Goal: Navigation & Orientation: Find specific page/section

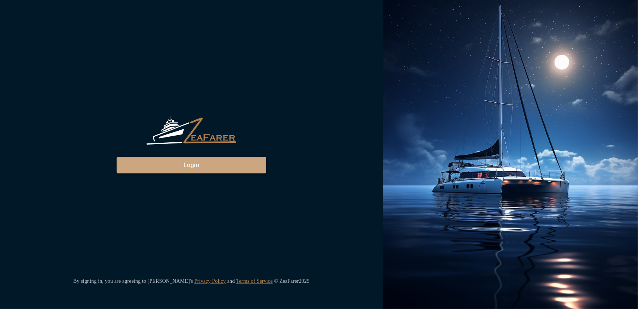
click at [233, 167] on button "Login" at bounding box center [192, 165] width 150 height 16
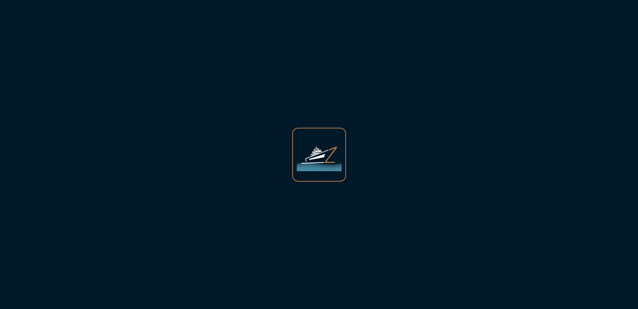
drag, startPoint x: 229, startPoint y: 177, endPoint x: 228, endPoint y: 181, distance: 4.6
drag, startPoint x: 228, startPoint y: 181, endPoint x: 218, endPoint y: 177, distance: 11.1
click at [218, 177] on div at bounding box center [319, 154] width 638 height 309
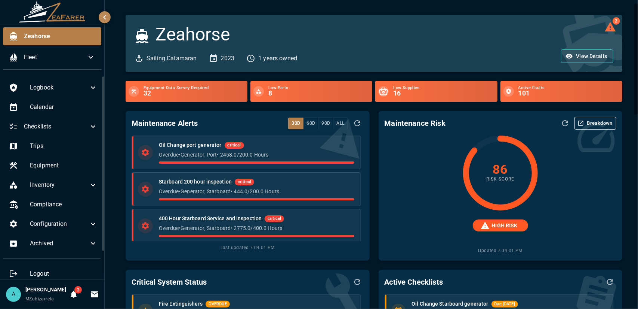
scroll to position [75, 0]
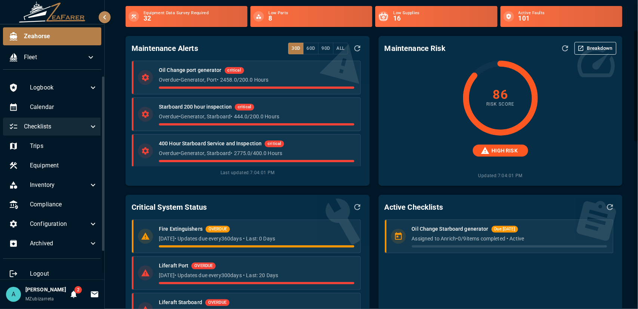
click at [72, 131] on div "Checklists" at bounding box center [53, 126] width 101 height 18
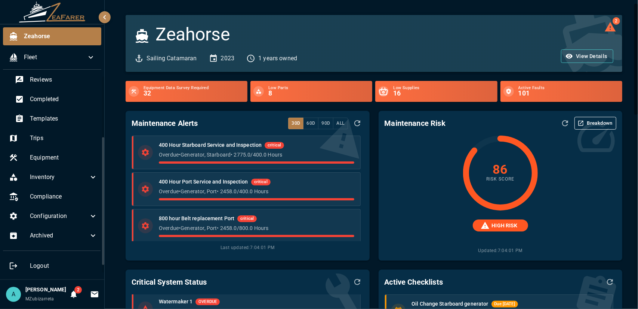
scroll to position [0, 0]
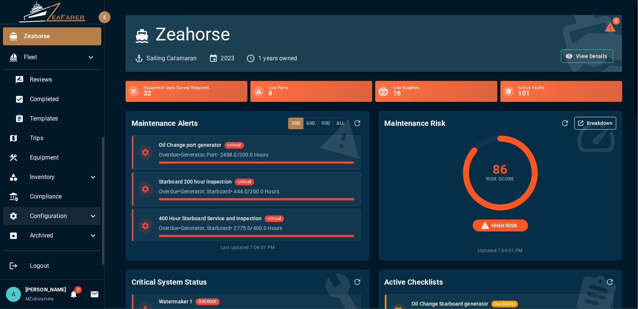
click at [90, 211] on icon at bounding box center [93, 215] width 9 height 9
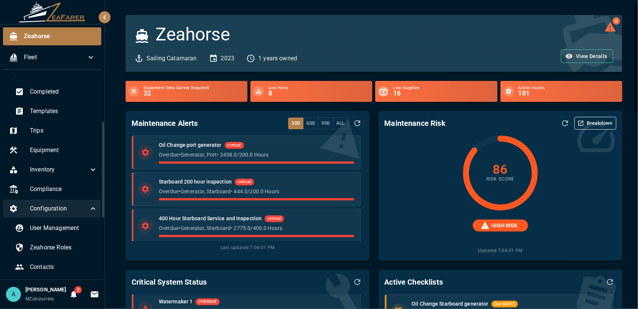
scroll to position [168, 0]
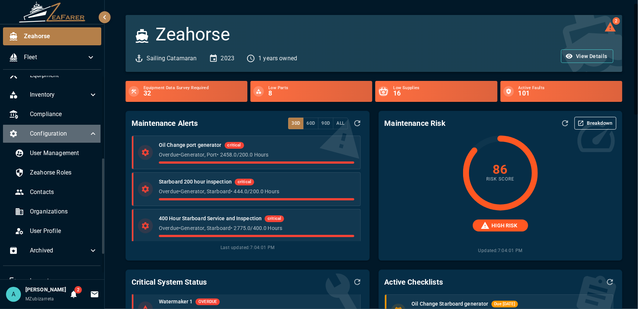
click at [79, 137] on span "Configuration" at bounding box center [59, 133] width 59 height 9
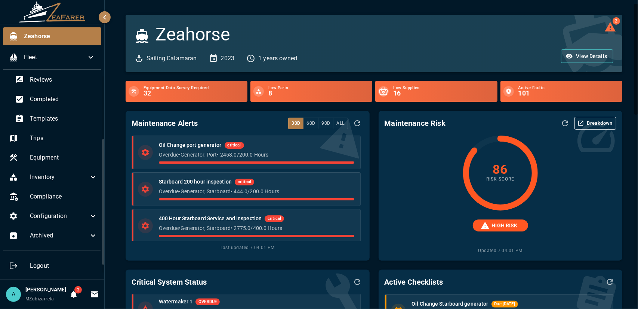
scroll to position [93, 0]
click at [89, 231] on icon at bounding box center [93, 235] width 9 height 9
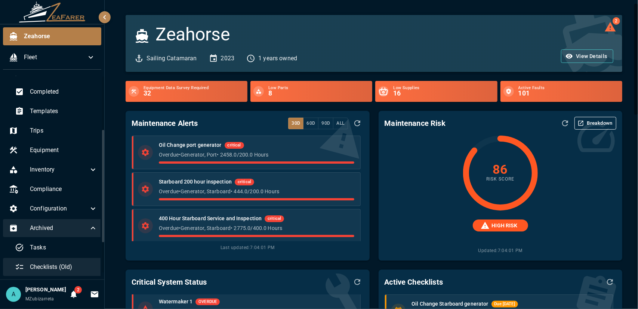
scroll to position [134, 0]
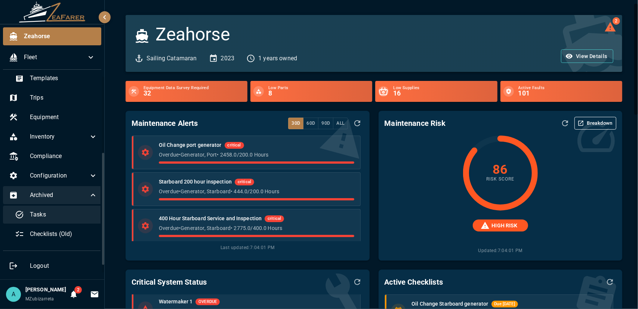
click at [76, 210] on span "Tasks" at bounding box center [64, 214] width 68 height 9
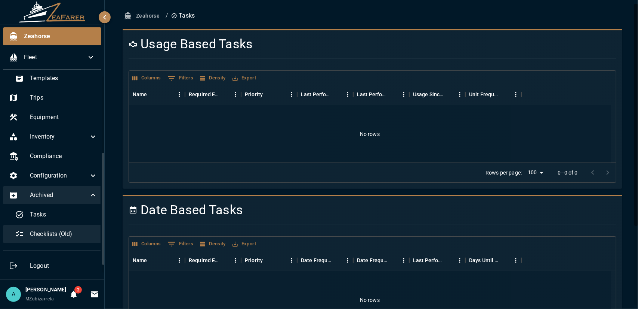
click at [74, 229] on span "Checklists (Old)" at bounding box center [64, 233] width 68 height 9
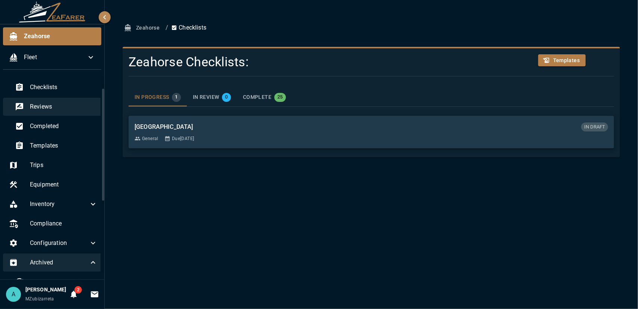
scroll to position [21, 0]
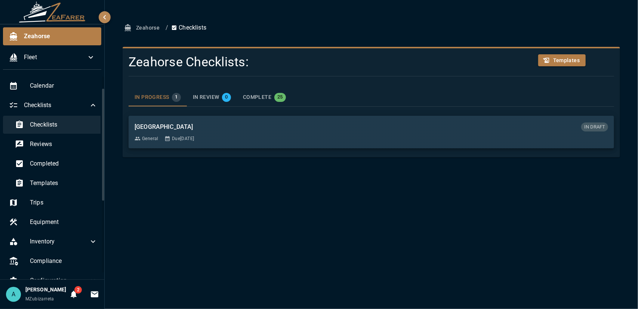
click at [65, 129] on div "Checklists" at bounding box center [56, 125] width 95 height 18
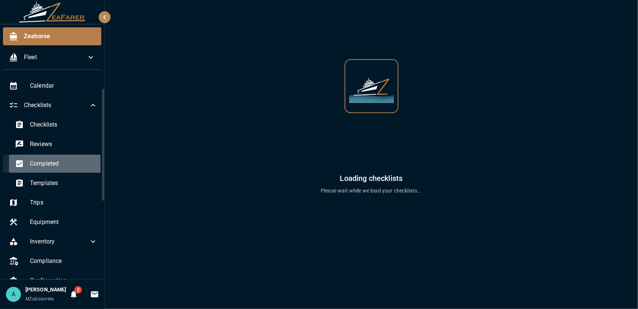
click at [63, 163] on span "Completed" at bounding box center [64, 163] width 68 height 9
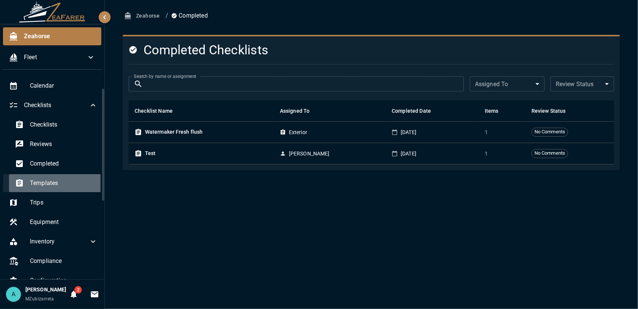
click at [68, 182] on span "Templates" at bounding box center [64, 182] width 68 height 9
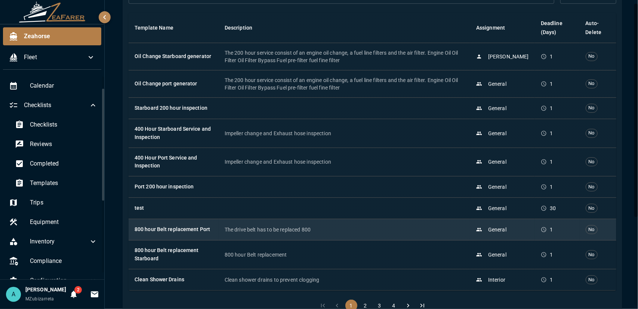
scroll to position [128, 0]
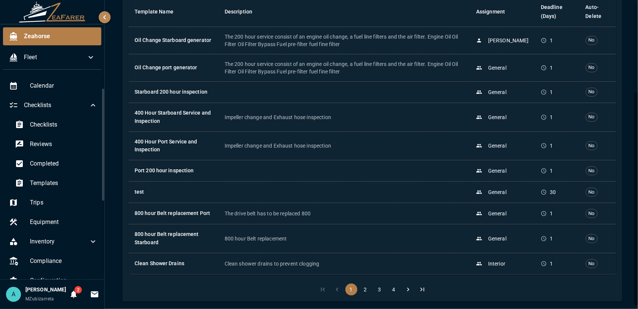
click at [361, 289] on button "2" at bounding box center [366, 289] width 12 height 12
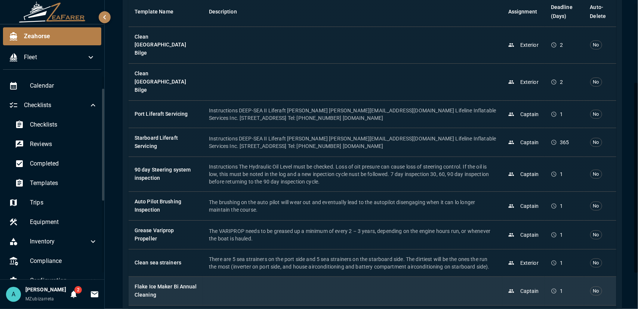
scroll to position [181, 0]
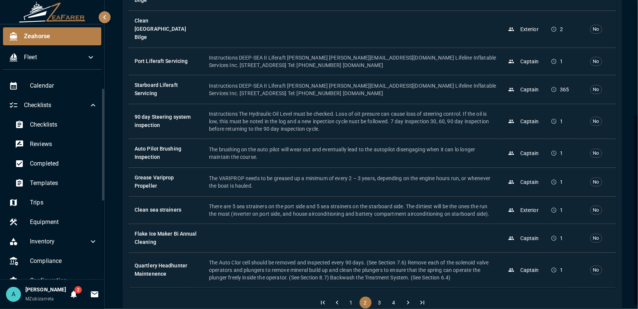
click at [378, 296] on li "3" at bounding box center [380, 302] width 14 height 12
click at [379, 296] on button "3" at bounding box center [380, 302] width 12 height 12
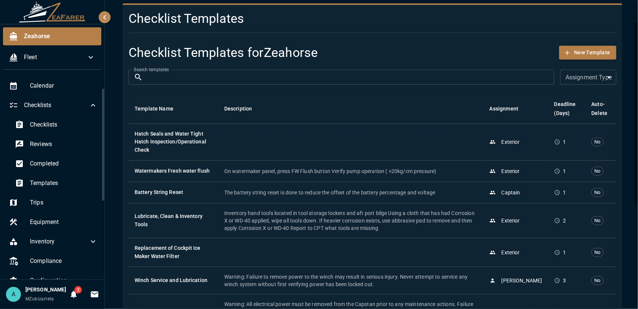
scroll to position [202, 0]
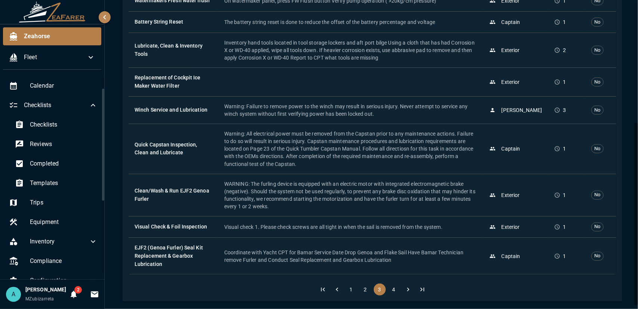
click at [393, 287] on button "4" at bounding box center [394, 289] width 12 height 12
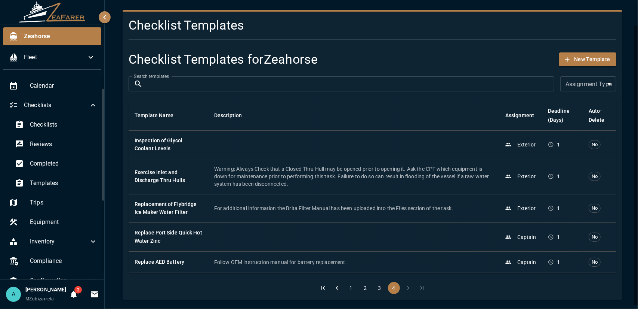
scroll to position [24, 0]
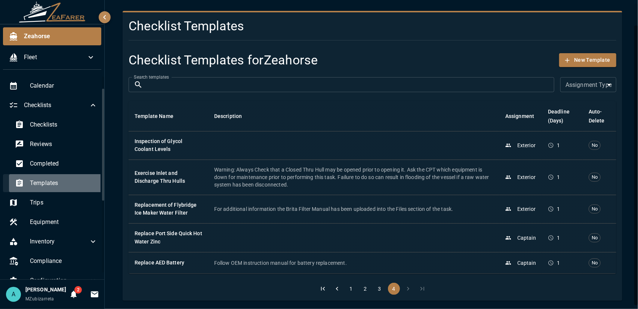
click at [69, 183] on span "Templates" at bounding box center [64, 182] width 68 height 9
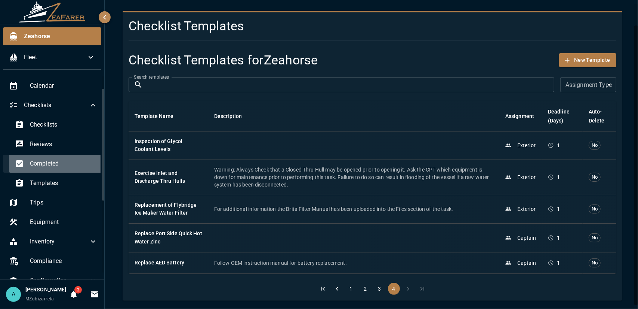
click at [68, 164] on span "Completed" at bounding box center [64, 163] width 68 height 9
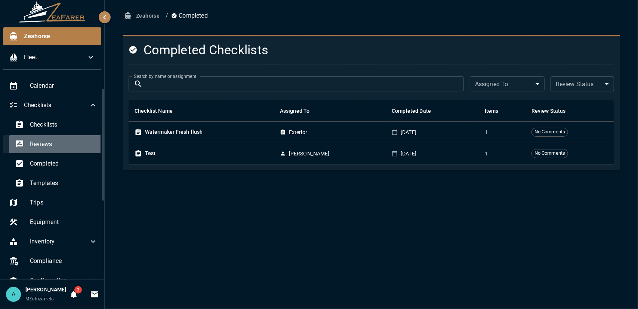
click at [67, 141] on span "Reviews" at bounding box center [64, 144] width 68 height 9
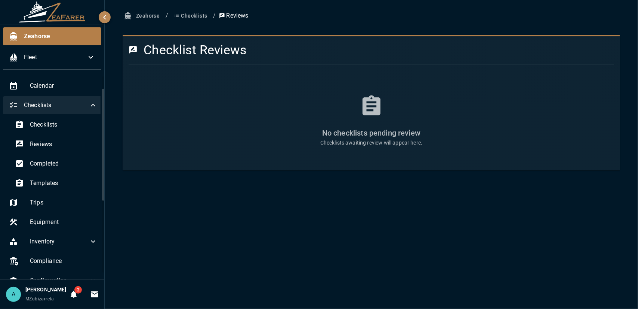
click at [49, 100] on div "Checklists" at bounding box center [53, 105] width 101 height 18
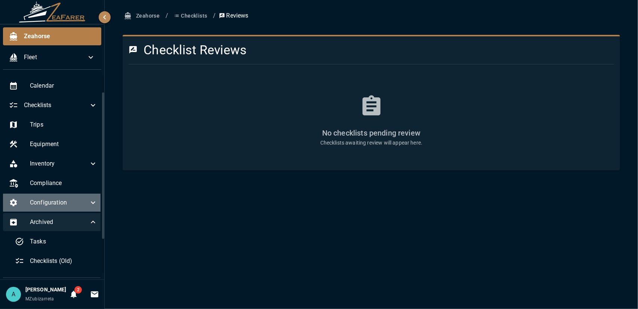
click at [75, 208] on div "Configuration" at bounding box center [53, 202] width 101 height 18
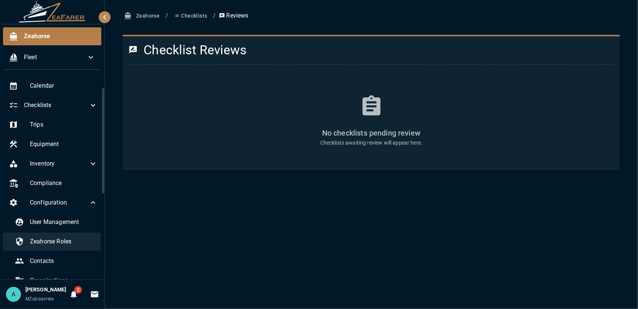
scroll to position [59, 0]
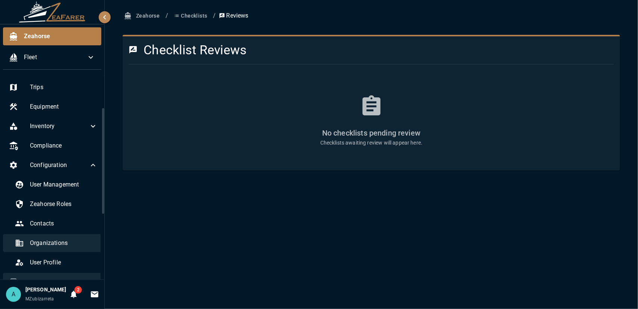
click at [74, 249] on div "Organizations" at bounding box center [56, 243] width 95 height 18
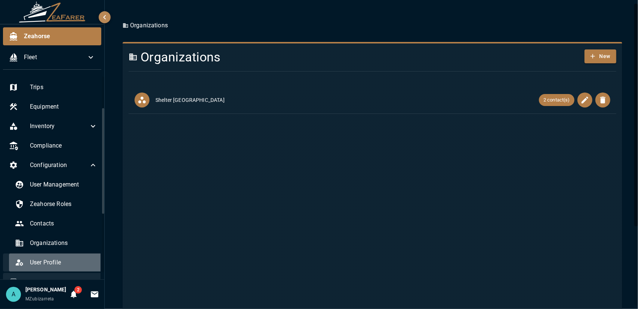
click at [74, 264] on span "User Profile" at bounding box center [64, 262] width 68 height 9
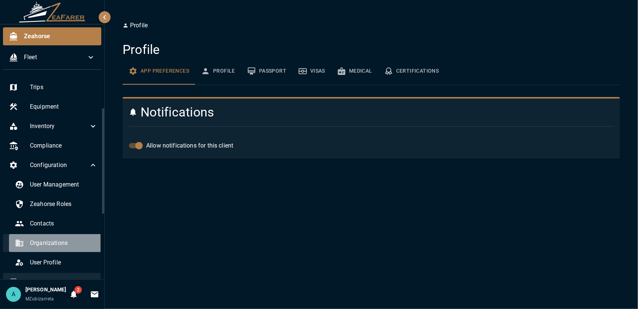
click at [77, 246] on span "Organizations" at bounding box center [64, 242] width 68 height 9
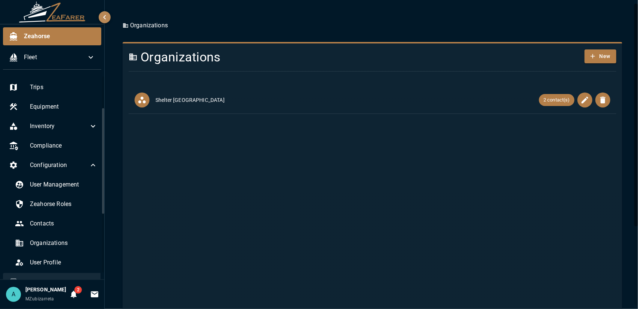
drag, startPoint x: 77, startPoint y: 246, endPoint x: 135, endPoint y: 269, distance: 62.3
click at [135, 269] on div "Zeahorse Fleet Logbook Calendar Checklists Trips Equipment Inventory Compliance…" at bounding box center [319, 154] width 638 height 309
click at [72, 249] on div "Organizations" at bounding box center [56, 243] width 95 height 18
click at [70, 259] on span "User Profile" at bounding box center [64, 262] width 68 height 9
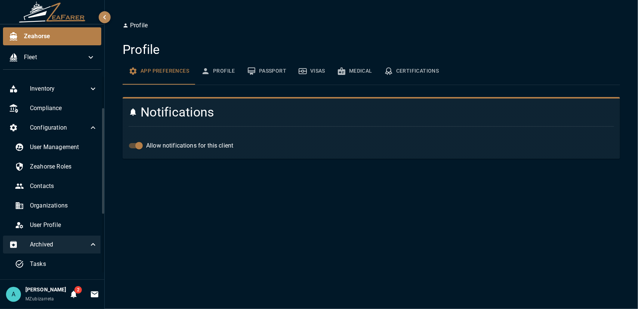
scroll to position [134, 0]
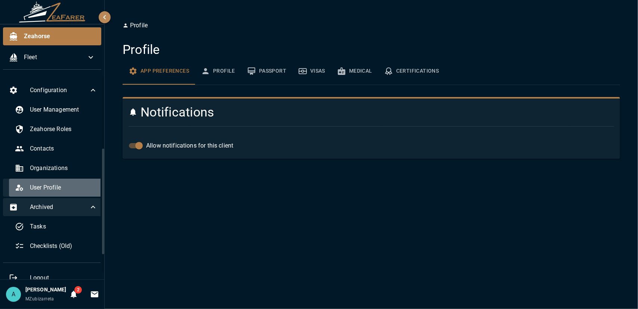
click at [57, 190] on span "User Profile" at bounding box center [64, 187] width 68 height 9
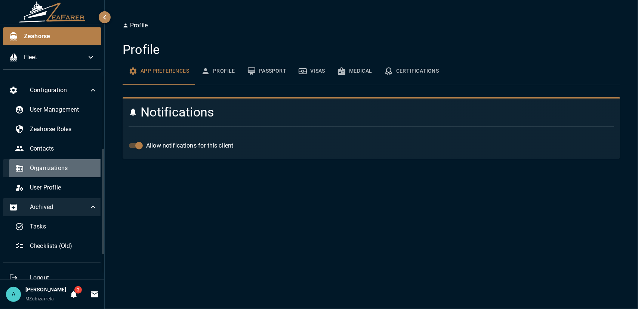
click at [67, 173] on div "Organizations" at bounding box center [56, 168] width 95 height 18
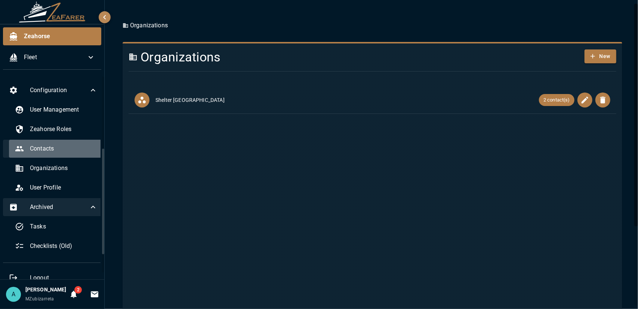
click at [72, 154] on div "Contacts" at bounding box center [56, 149] width 95 height 18
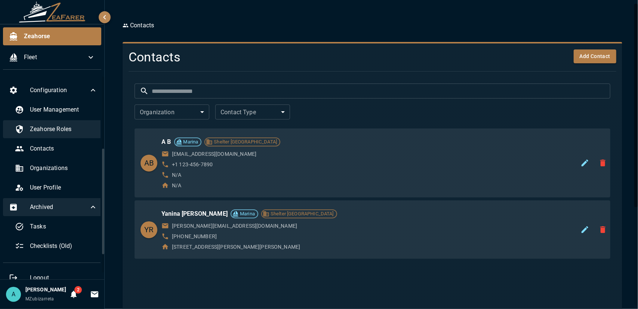
click at [69, 126] on span "Zeahorse Roles" at bounding box center [64, 129] width 68 height 9
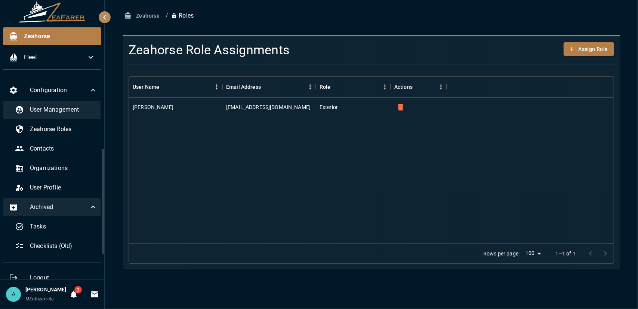
click at [75, 109] on span "User Management" at bounding box center [64, 109] width 68 height 9
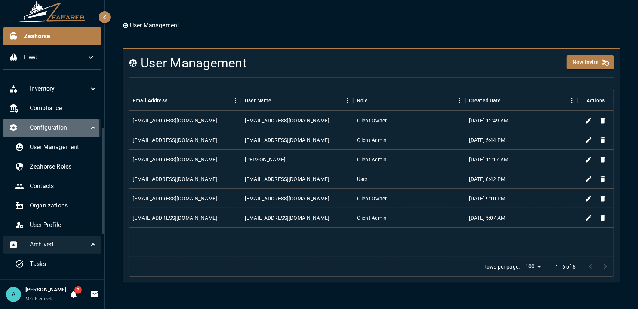
click at [50, 128] on span "Configuration" at bounding box center [59, 127] width 59 height 9
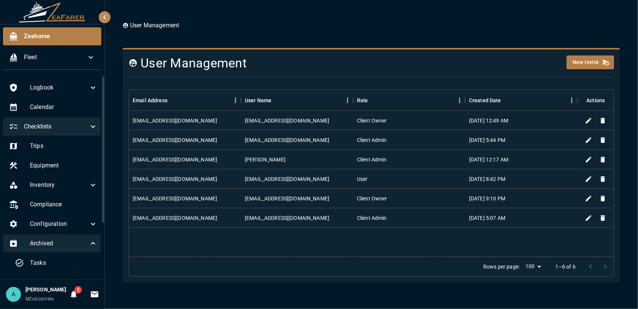
click at [52, 128] on span "Checklists" at bounding box center [56, 126] width 65 height 9
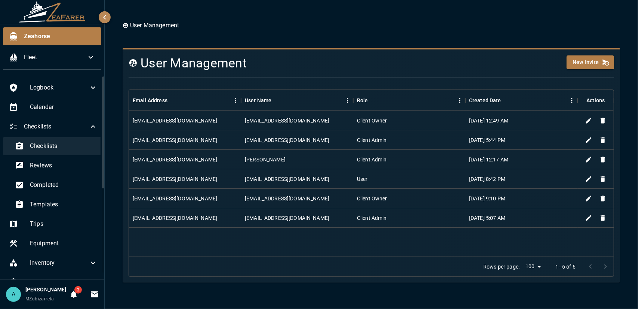
click at [56, 144] on span "Checklists" at bounding box center [64, 145] width 68 height 9
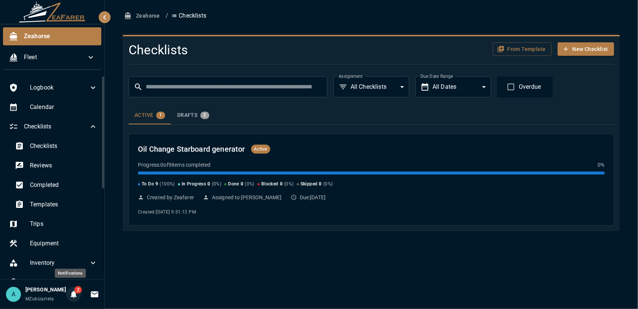
click at [71, 287] on button "2" at bounding box center [73, 294] width 15 height 15
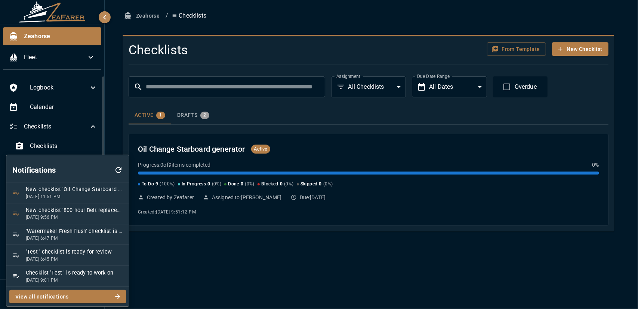
click at [211, 254] on div at bounding box center [319, 154] width 638 height 309
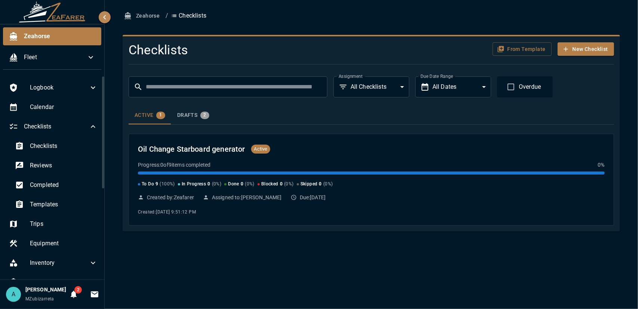
click at [211, 254] on div "Zeahorse / Checklists Checklists From Template New Checklist ​ ​ Assignment All…" at bounding box center [372, 154] width 534 height 309
